Goal: Transaction & Acquisition: Purchase product/service

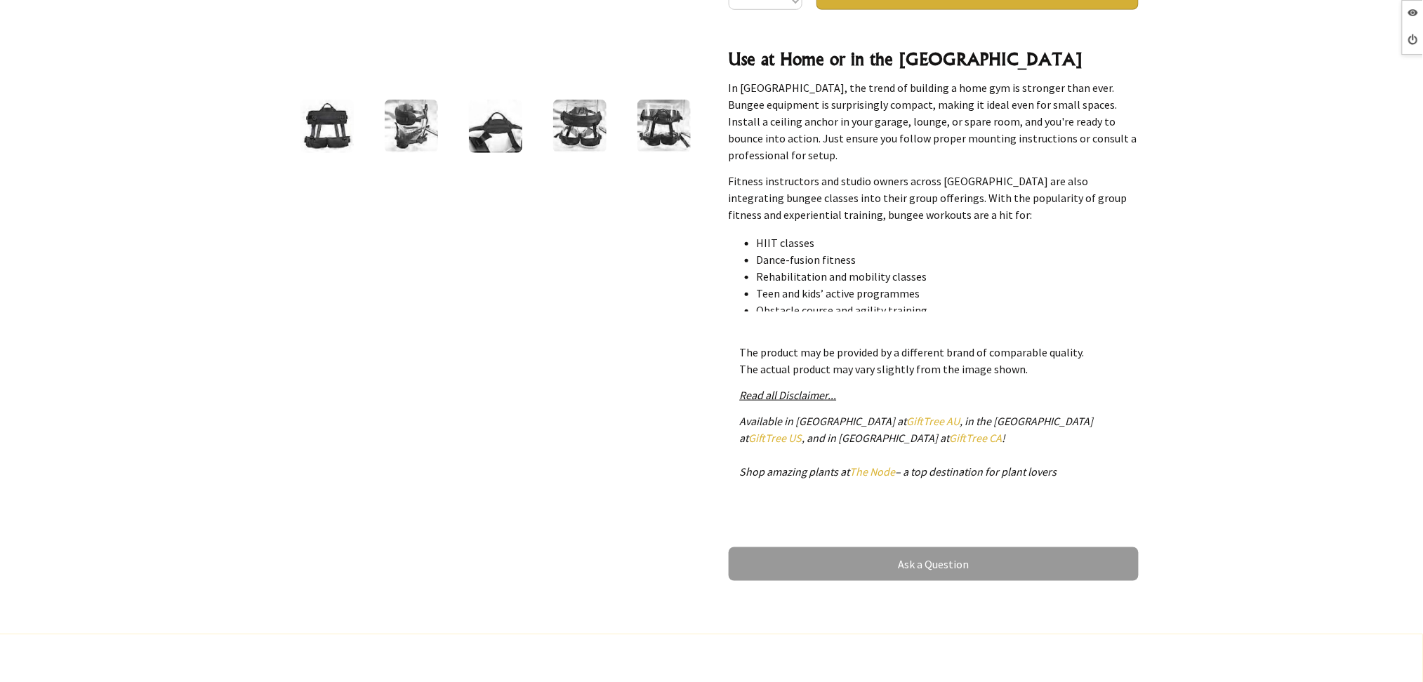
scroll to position [1123, 0]
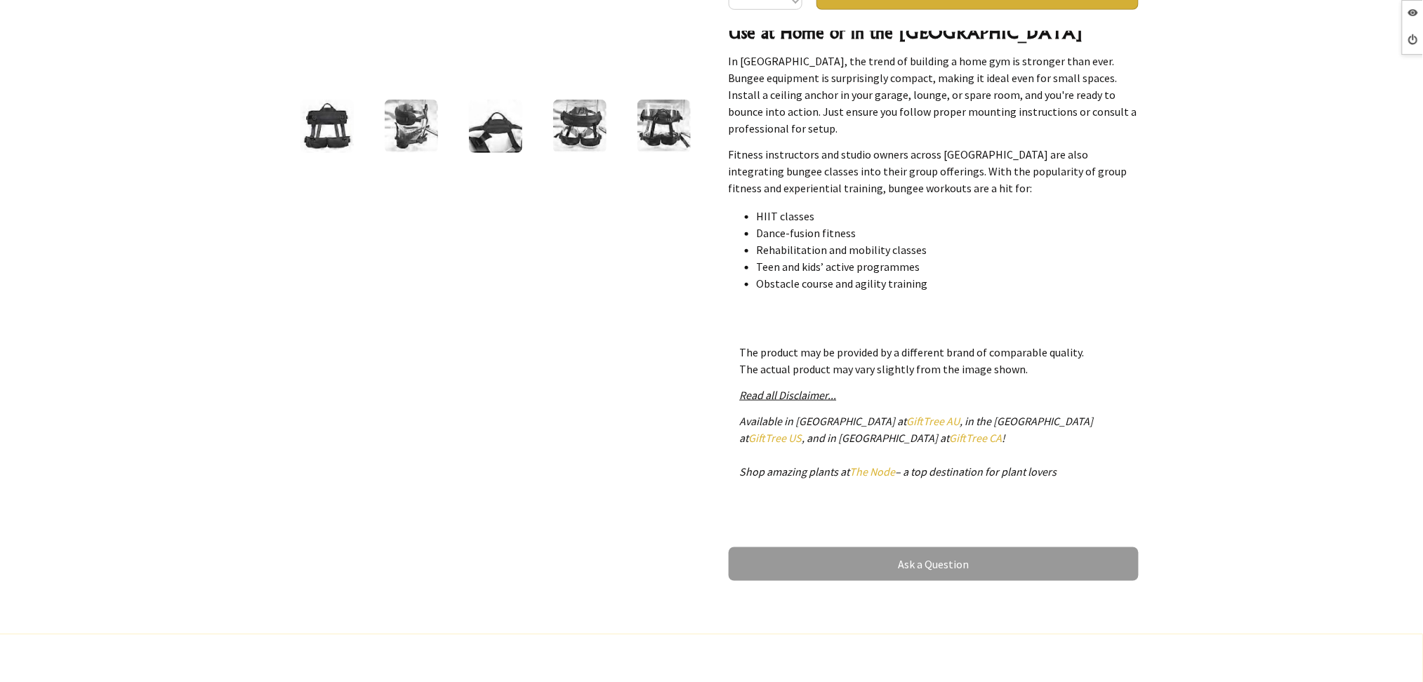
click at [435, 107] on img at bounding box center [411, 126] width 53 height 53
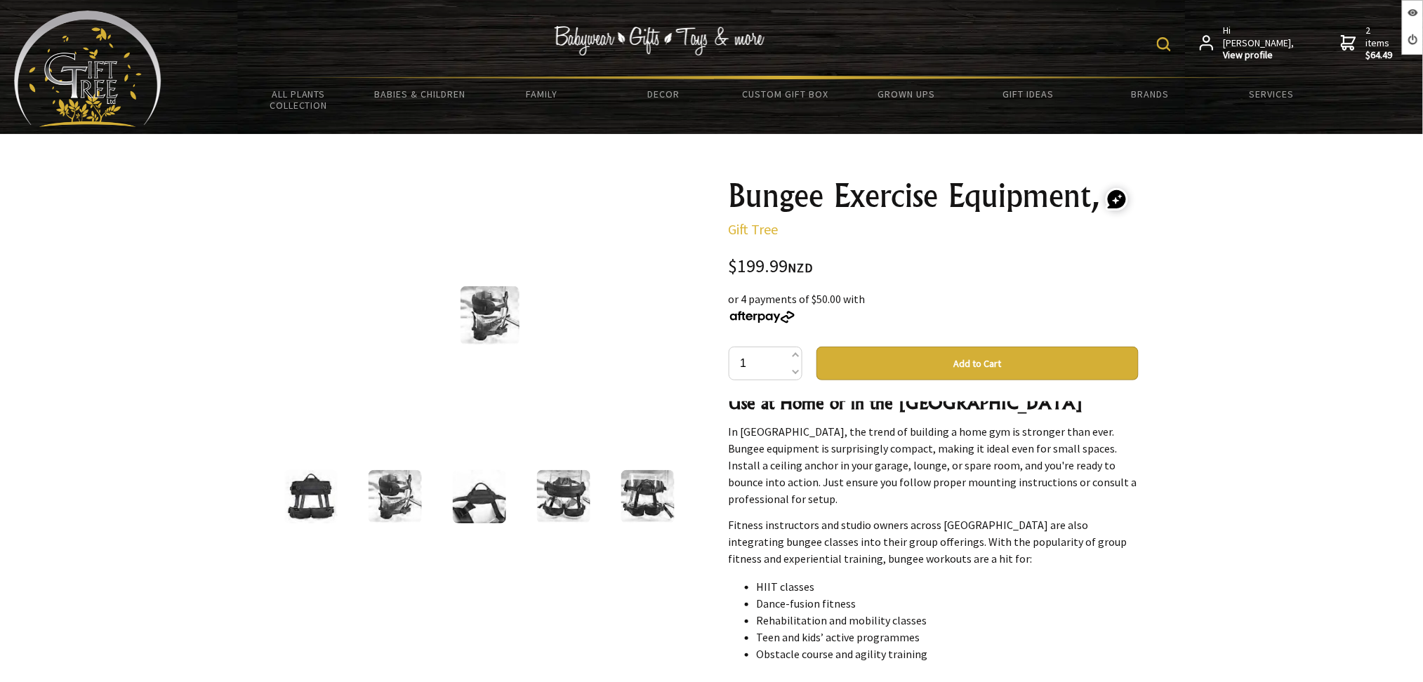
scroll to position [0, 0]
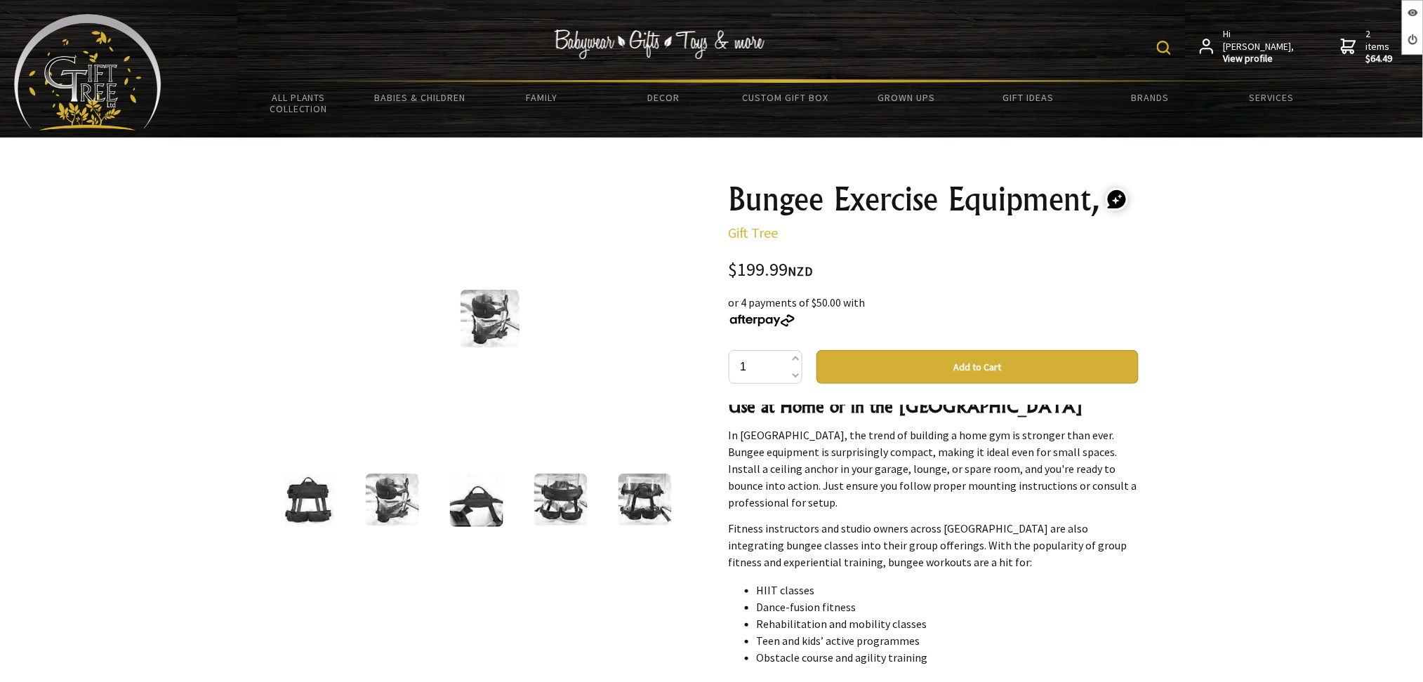
click at [501, 303] on img at bounding box center [490, 319] width 59 height 59
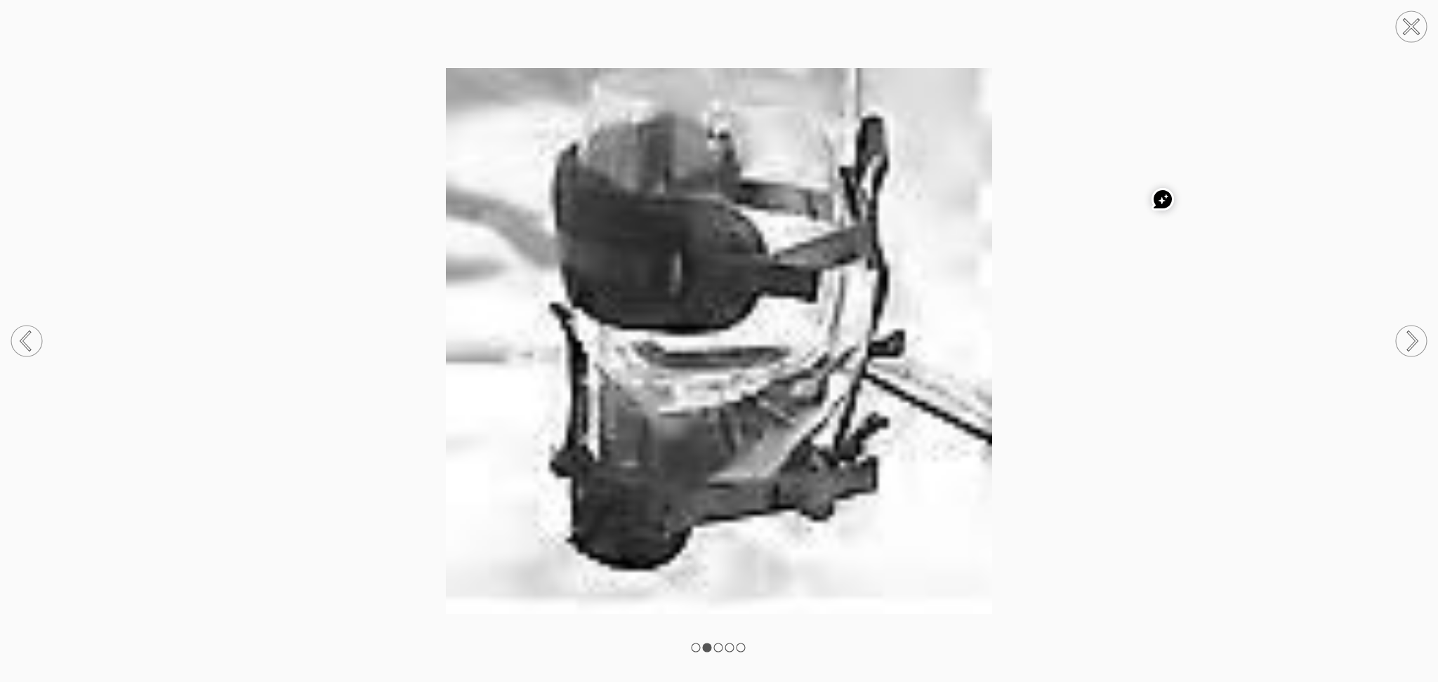
drag, startPoint x: 1385, startPoint y: 34, endPoint x: 1399, endPoint y: 28, distance: 15.4
click at [1391, 33] on icon at bounding box center [1410, 26] width 53 height 53
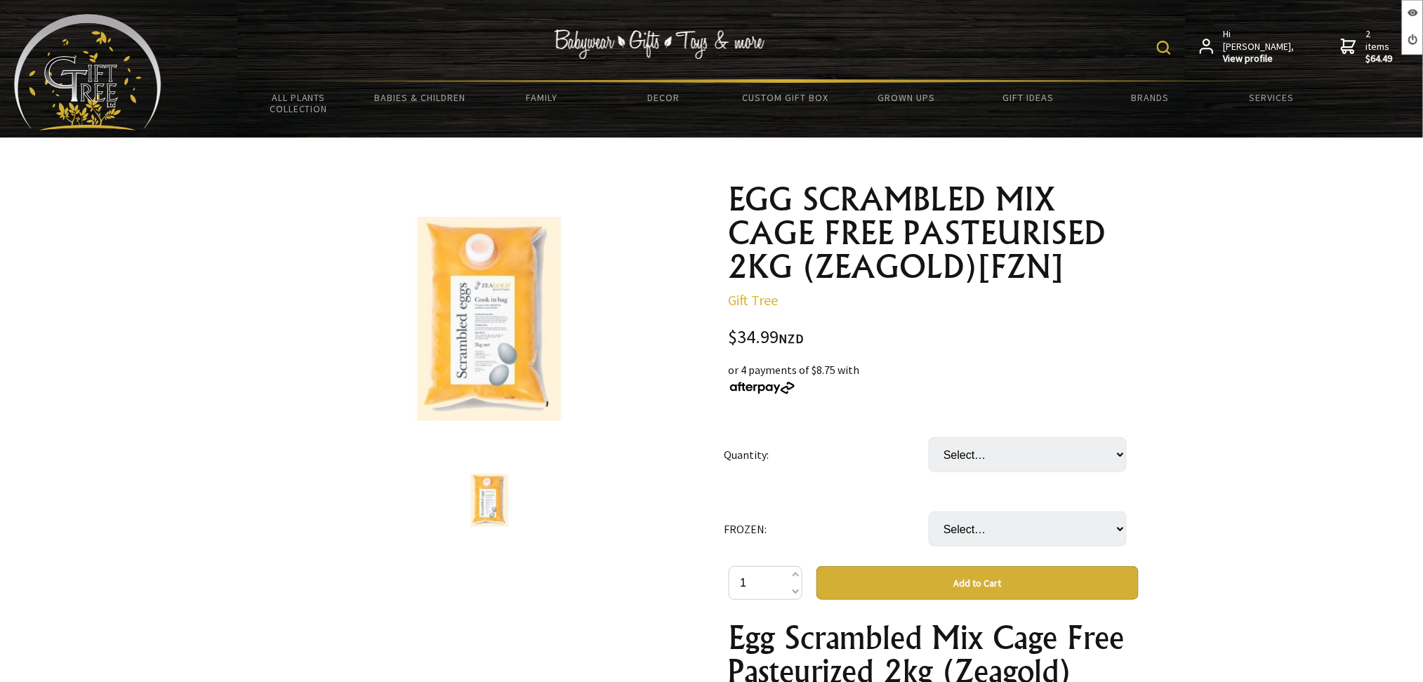
click at [1008, 433] on td "Select… 5 Pkt (+ $139.96)" at bounding box center [1031, 455] width 205 height 74
click at [1014, 452] on select "Select… 5 Pkt (+ $139.96)" at bounding box center [1028, 454] width 198 height 35
click at [1013, 533] on select "Select… only available in [GEOGRAPHIC_DATA]" at bounding box center [1028, 529] width 198 height 35
